Goal: Task Accomplishment & Management: Manage account settings

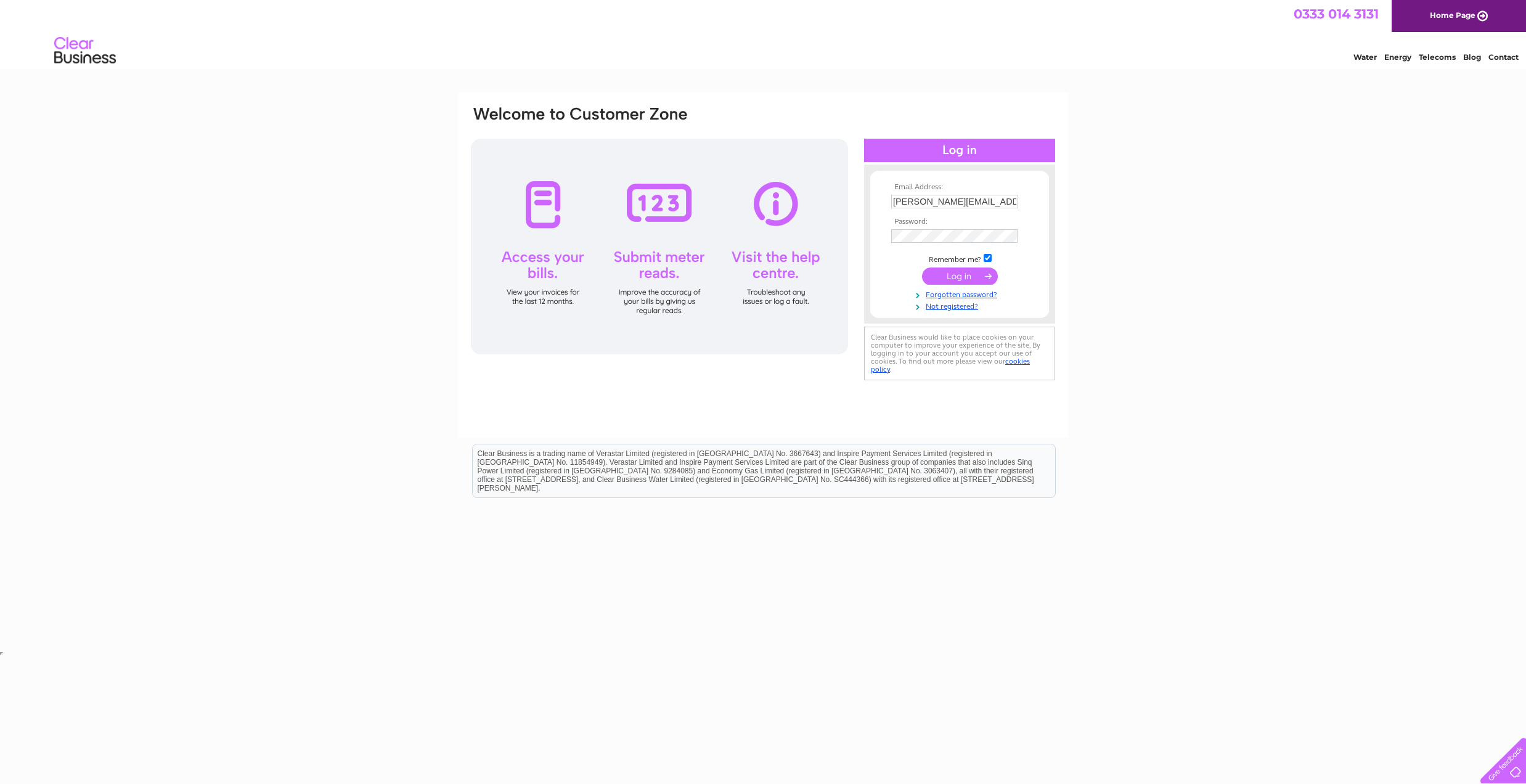
click at [945, 274] on input "submit" at bounding box center [960, 277] width 76 height 18
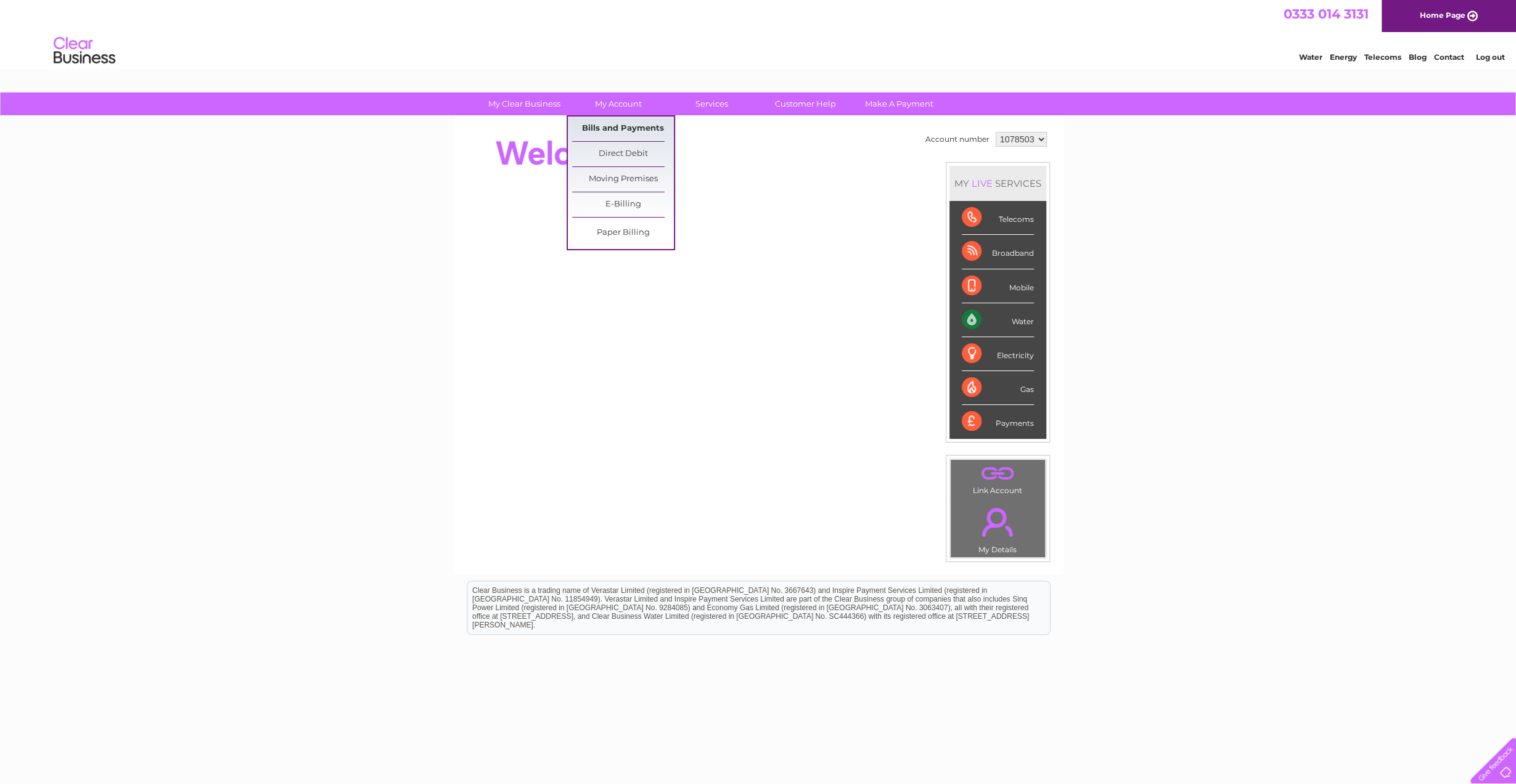
click at [619, 123] on link "Bills and Payments" at bounding box center [623, 129] width 102 height 24
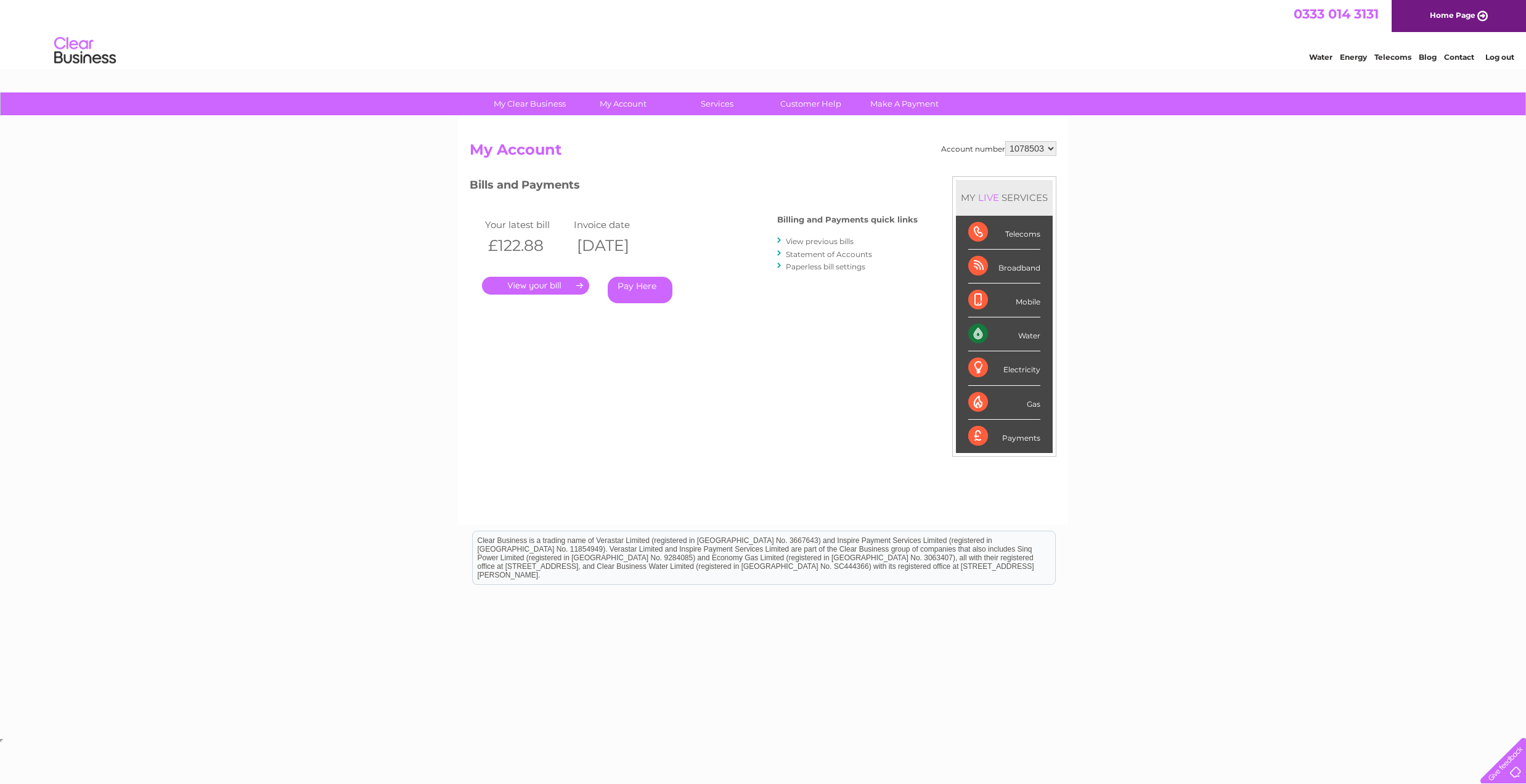
click at [978, 331] on div "Water" at bounding box center [1004, 334] width 72 height 34
click at [814, 241] on link "View previous bills" at bounding box center [820, 241] width 68 height 9
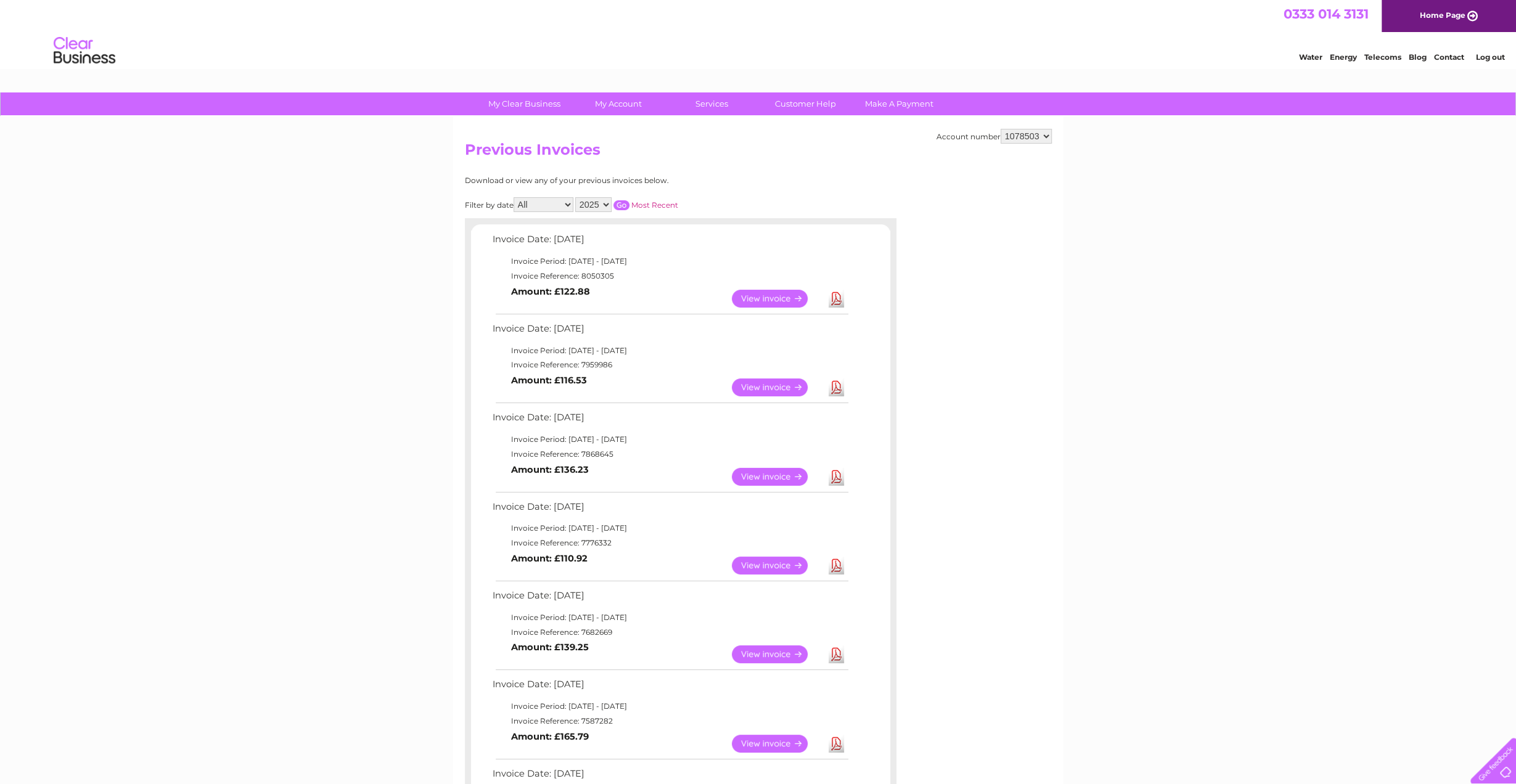
click at [1483, 57] on link "Log out" at bounding box center [1490, 57] width 29 height 9
